Goal: Task Accomplishment & Management: Use online tool/utility

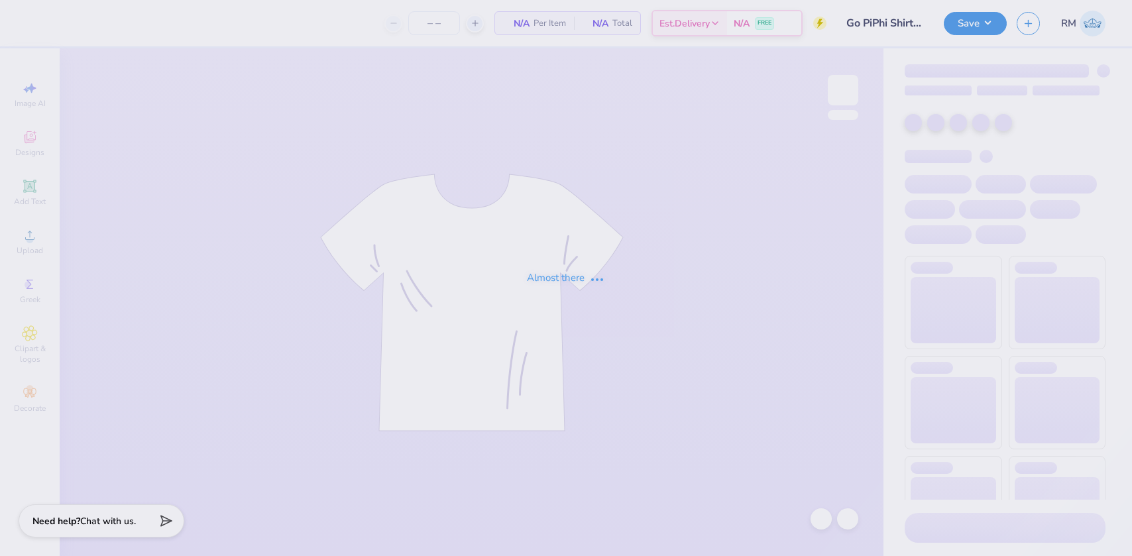
type input "24"
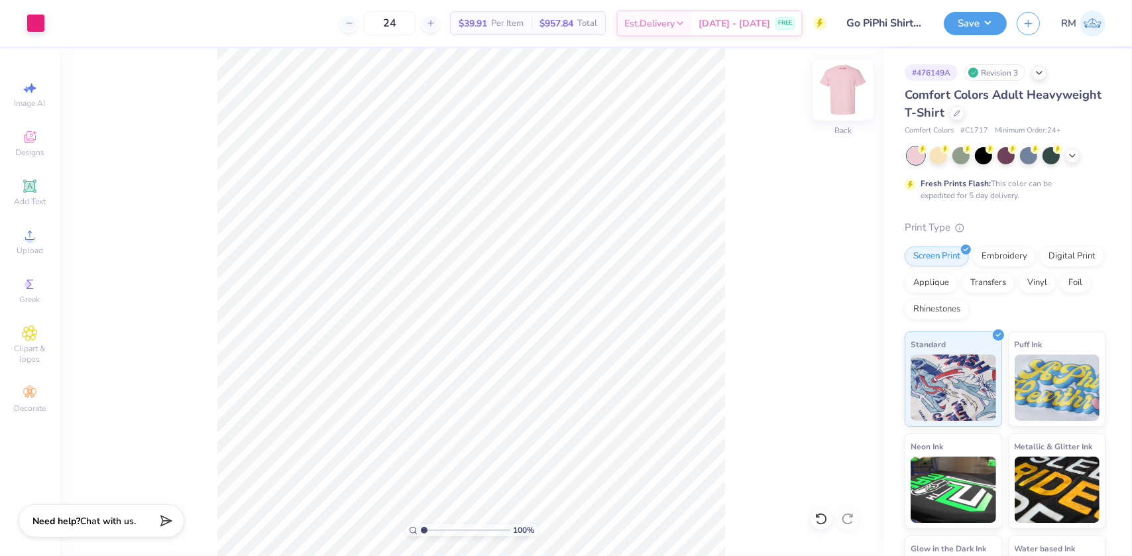
click at [837, 86] on img at bounding box center [843, 90] width 53 height 53
click at [33, 184] on icon at bounding box center [30, 186] width 10 height 10
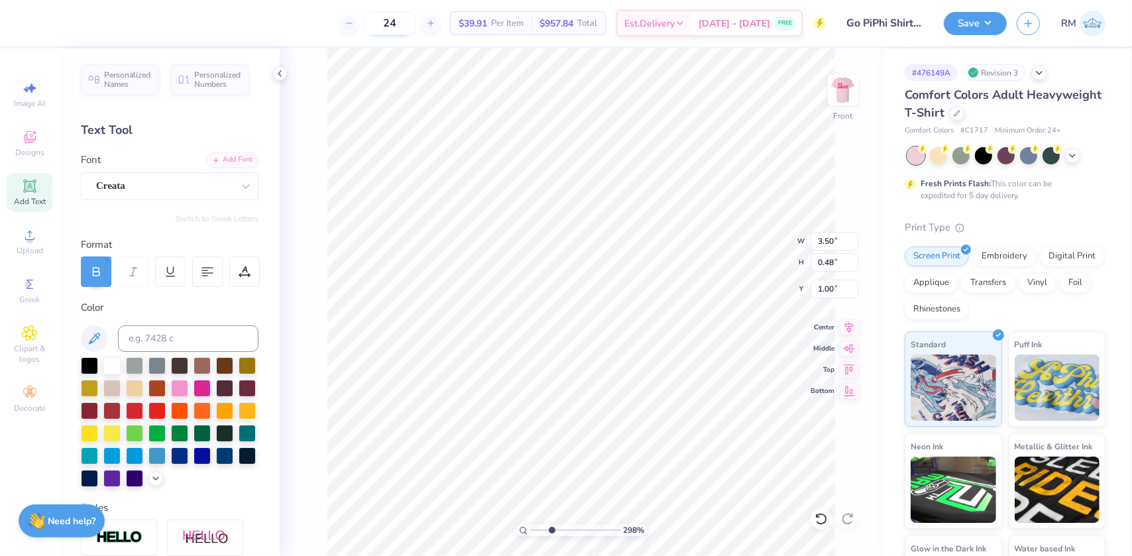
scroll to position [9, 3]
type input "2.97860445073937"
type textarea "TE A&M"
type input "2.97860445073937"
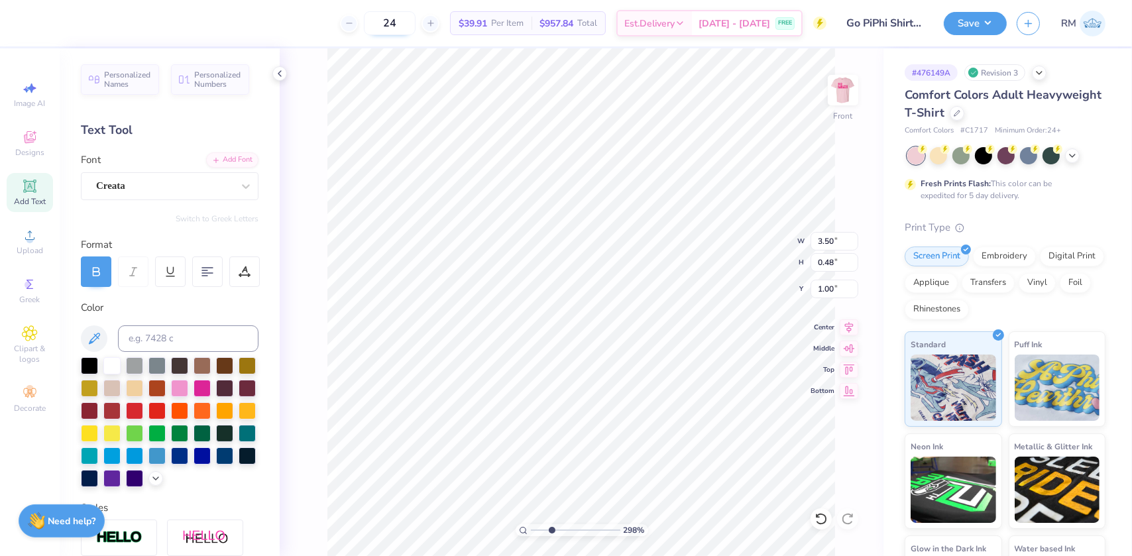
type textarea "TEA A&M"
type input "2.97860445073937"
type textarea "TE A&M"
type input "2.97860445073937"
type textarea "TEC A&M"
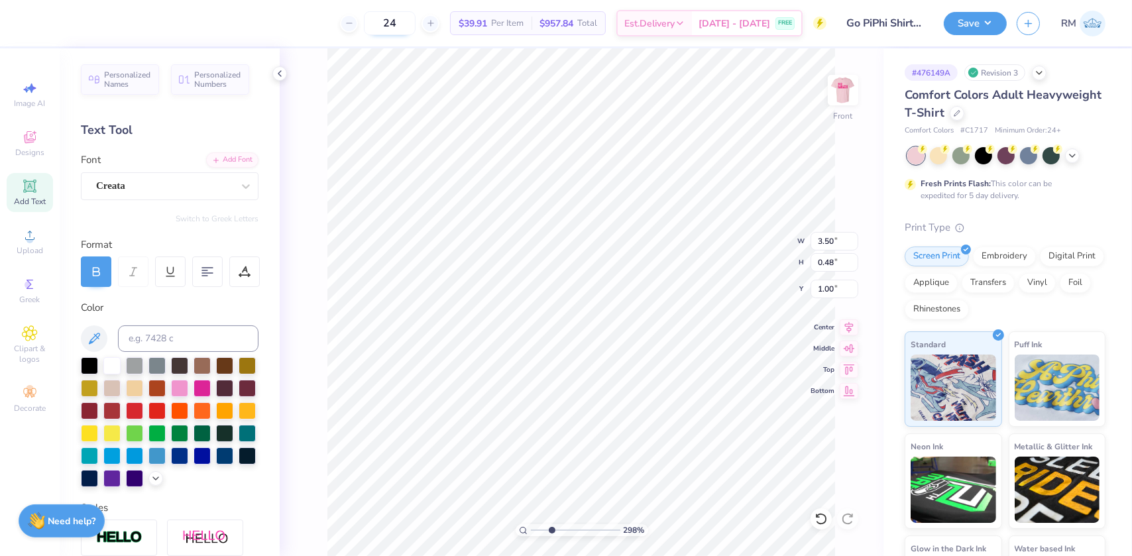
type input "2.97860445073937"
type textarea "TECA A&M"
type input "2.97860445073937"
type textarea "TEC A&M"
type input "2.97860445073937"
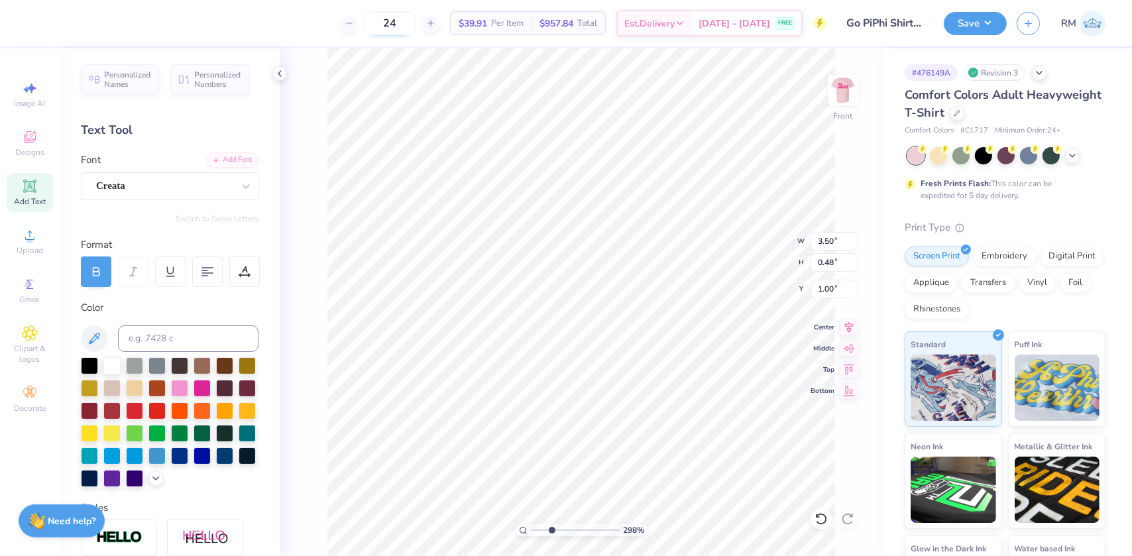
type textarea "TE A&M"
type input "2.97860445073937"
type textarea "TEX A&M"
type input "2.97860445073937"
type textarea "[US_STATE] A&M"
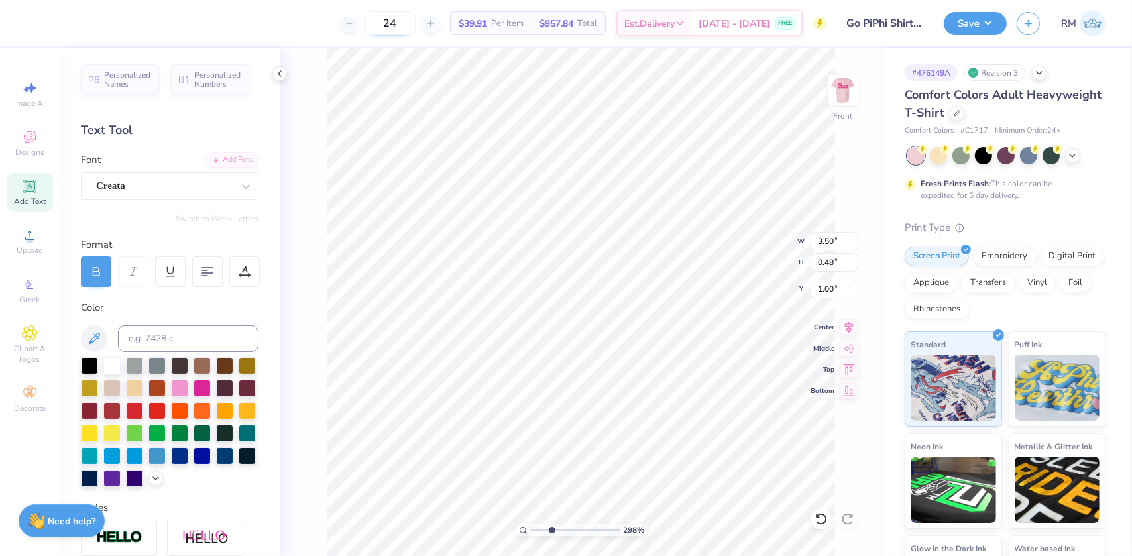
scroll to position [9, 3]
click at [851, 321] on icon at bounding box center [849, 325] width 9 height 11
drag, startPoint x: 590, startPoint y: 525, endPoint x: 531, endPoint y: 516, distance: 59.7
type input "1"
click at [531, 524] on input "range" at bounding box center [575, 530] width 89 height 12
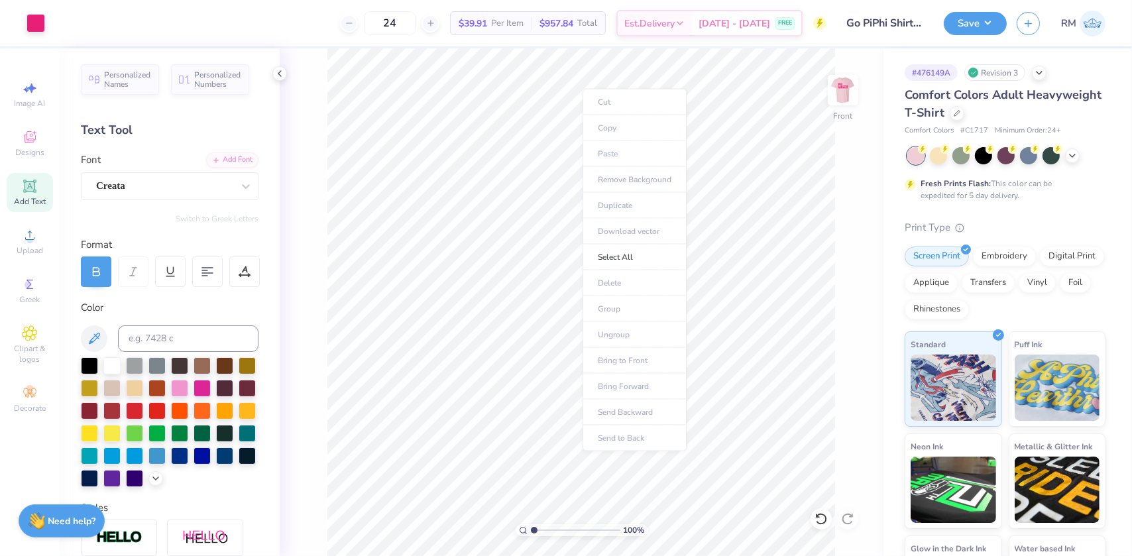
click at [674, 159] on body "Art colors 24 $39.91 Per Item $957.84 Total Est. Delivery [DATE] - [DATE] FREE …" at bounding box center [566, 278] width 1132 height 556
click at [620, 306] on li "Group" at bounding box center [645, 311] width 104 height 26
click at [828, 239] on input "4.11" at bounding box center [835, 241] width 48 height 19
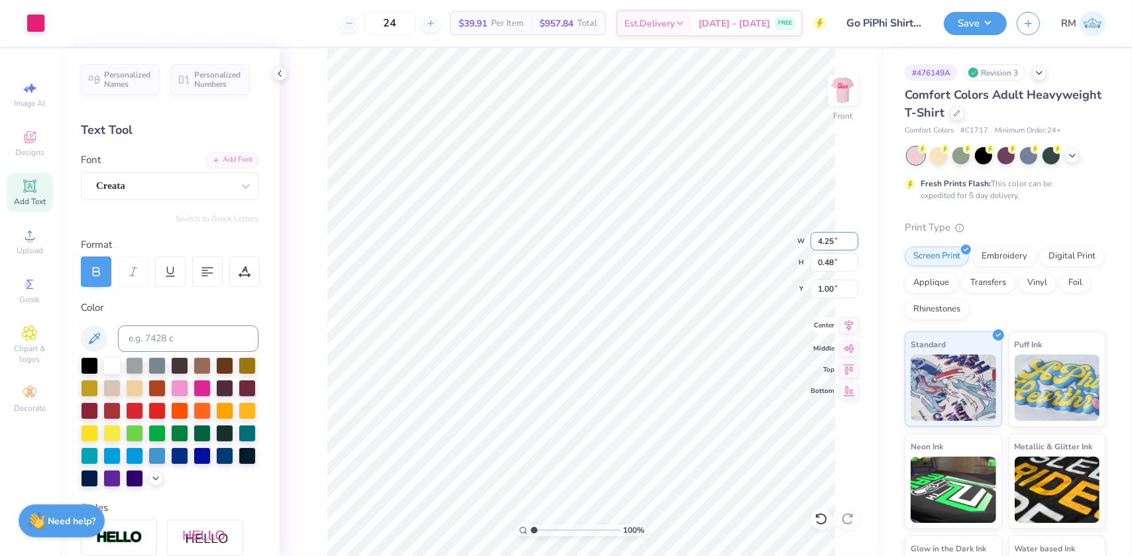
type input "4.25"
type input "0.49"
click at [829, 286] on input "0.99" at bounding box center [835, 289] width 48 height 19
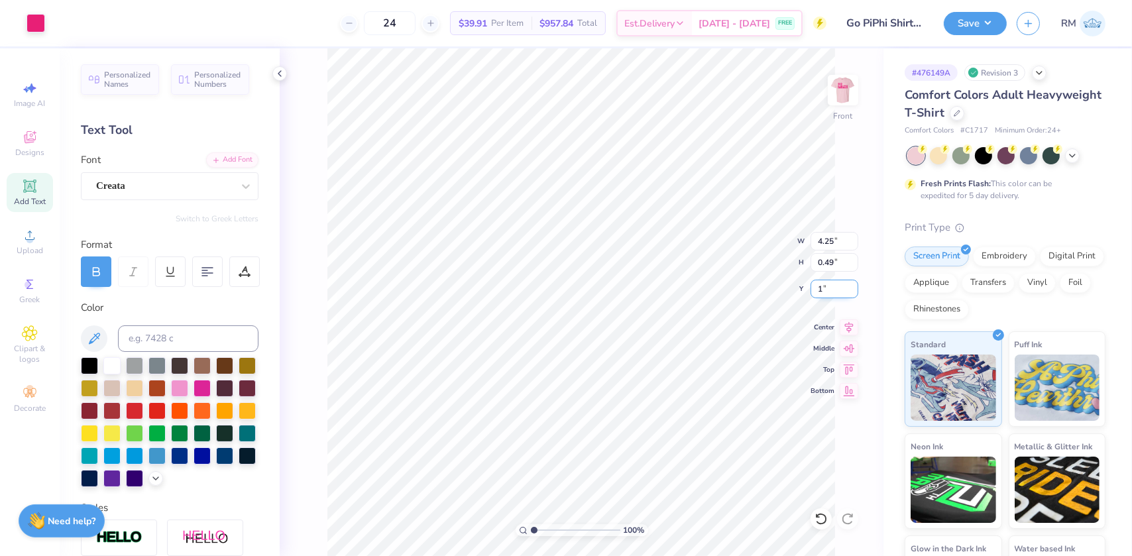
type input "1.00"
click at [848, 325] on icon at bounding box center [849, 326] width 19 height 16
click at [966, 22] on button "Save" at bounding box center [975, 21] width 63 height 23
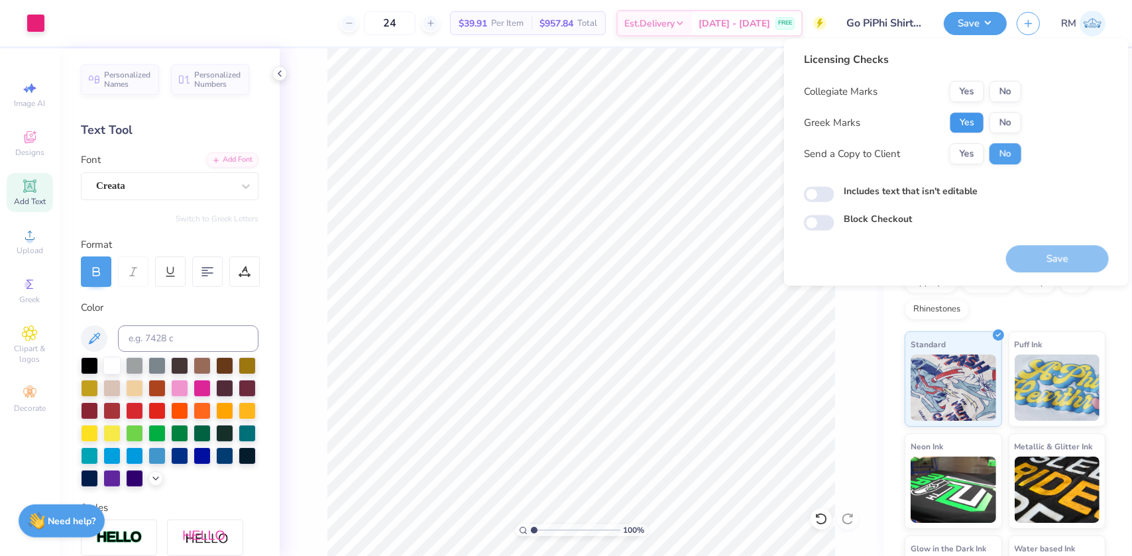
click at [978, 119] on button "Yes" at bounding box center [967, 122] width 34 height 21
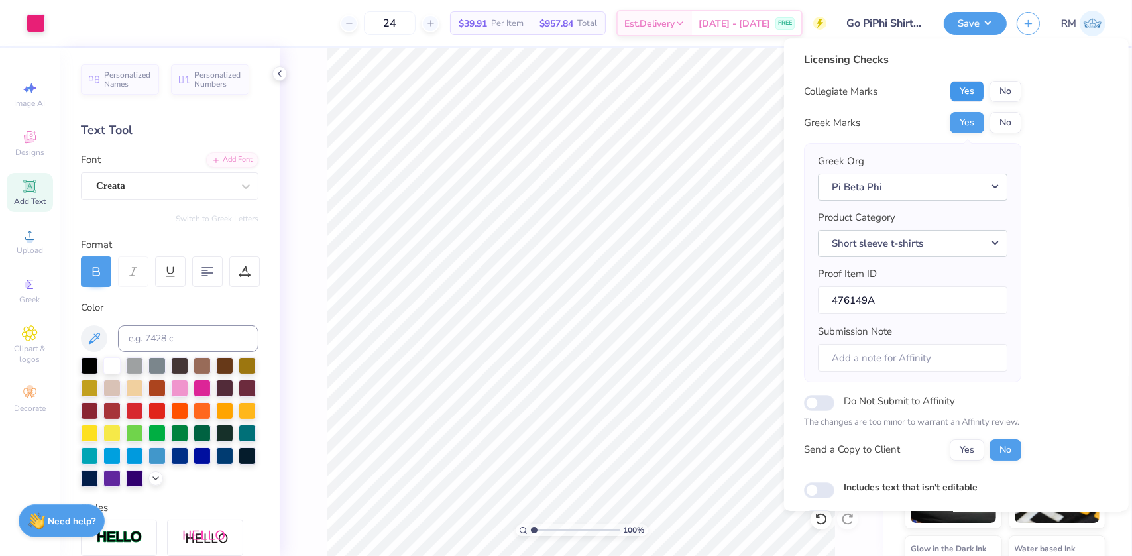
click at [978, 86] on button "Yes" at bounding box center [967, 91] width 34 height 21
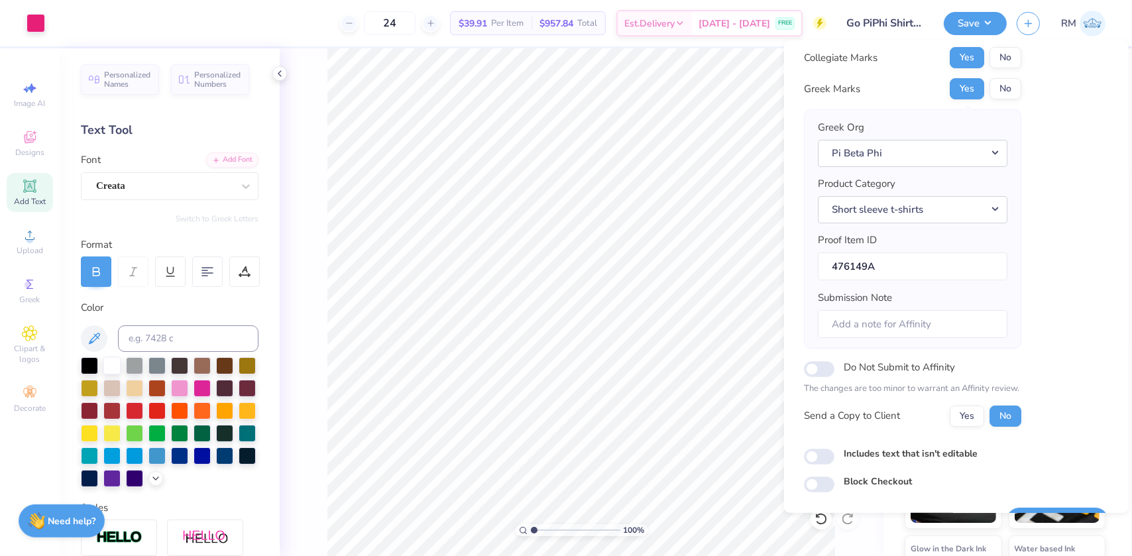
scroll to position [69, 0]
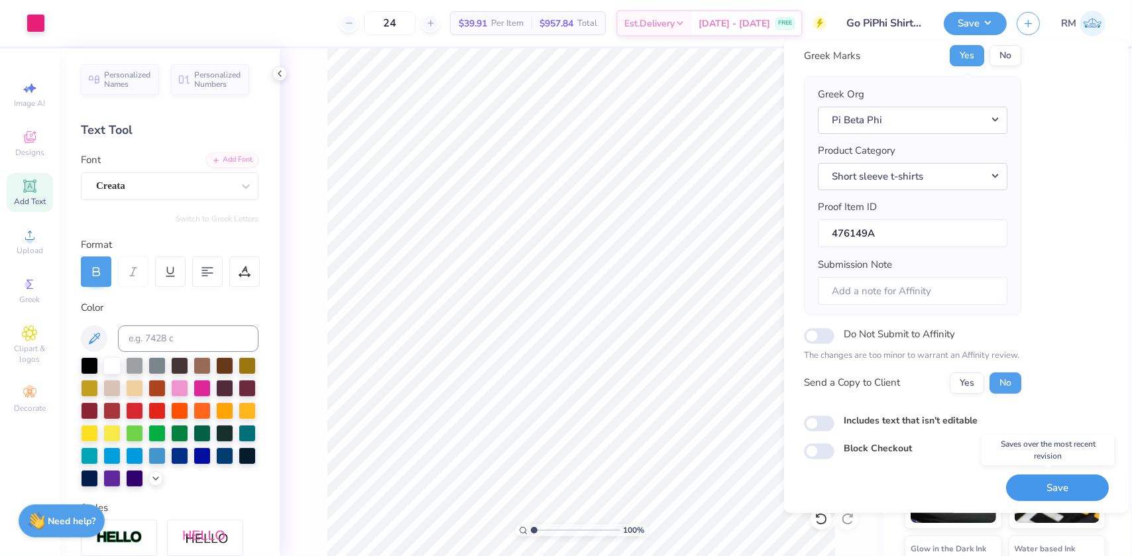
click at [1032, 497] on button "Save" at bounding box center [1057, 487] width 103 height 27
